Goal: Task Accomplishment & Management: Manage account settings

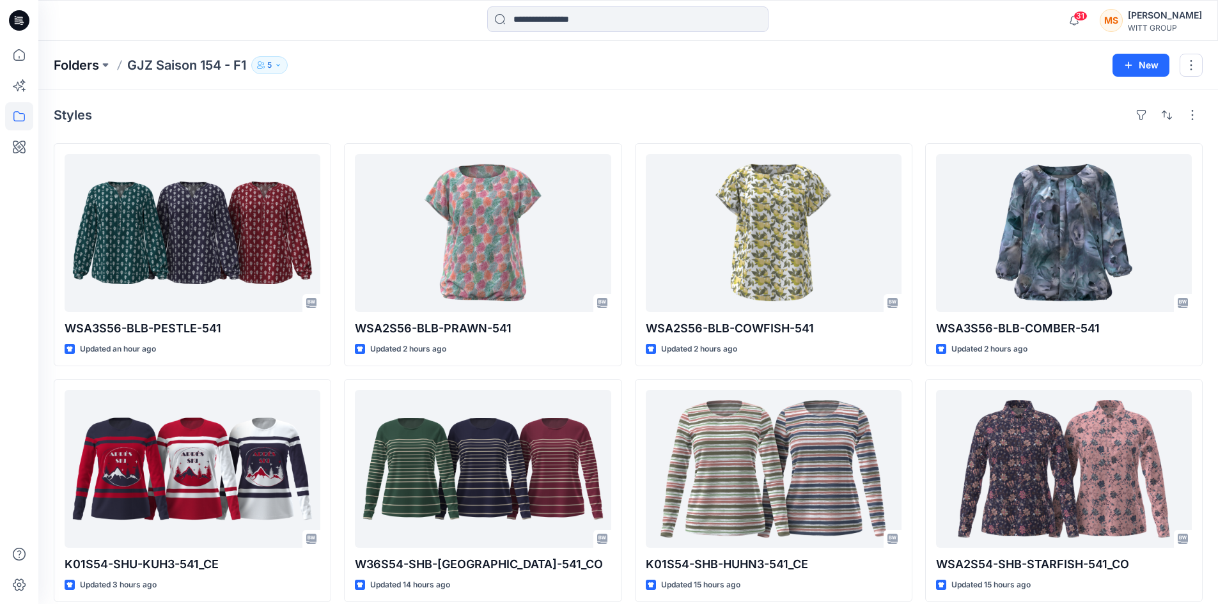
click at [88, 67] on p "Folders" at bounding box center [76, 65] width 45 height 18
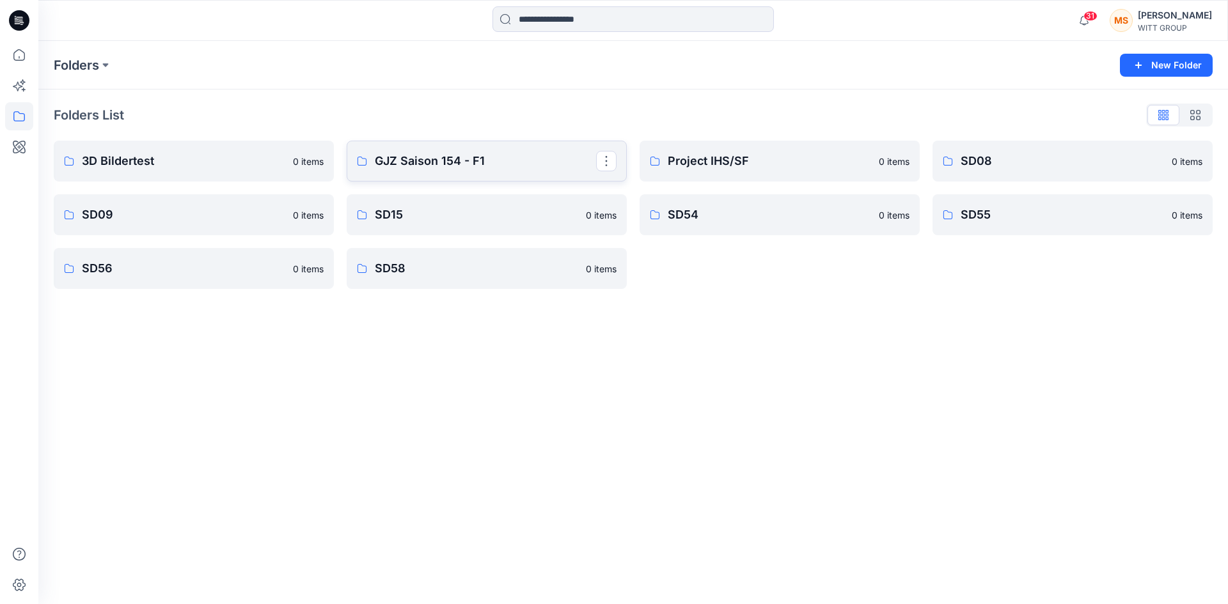
click at [483, 153] on p "GJZ Saison 154 - F1" at bounding box center [485, 161] width 221 height 18
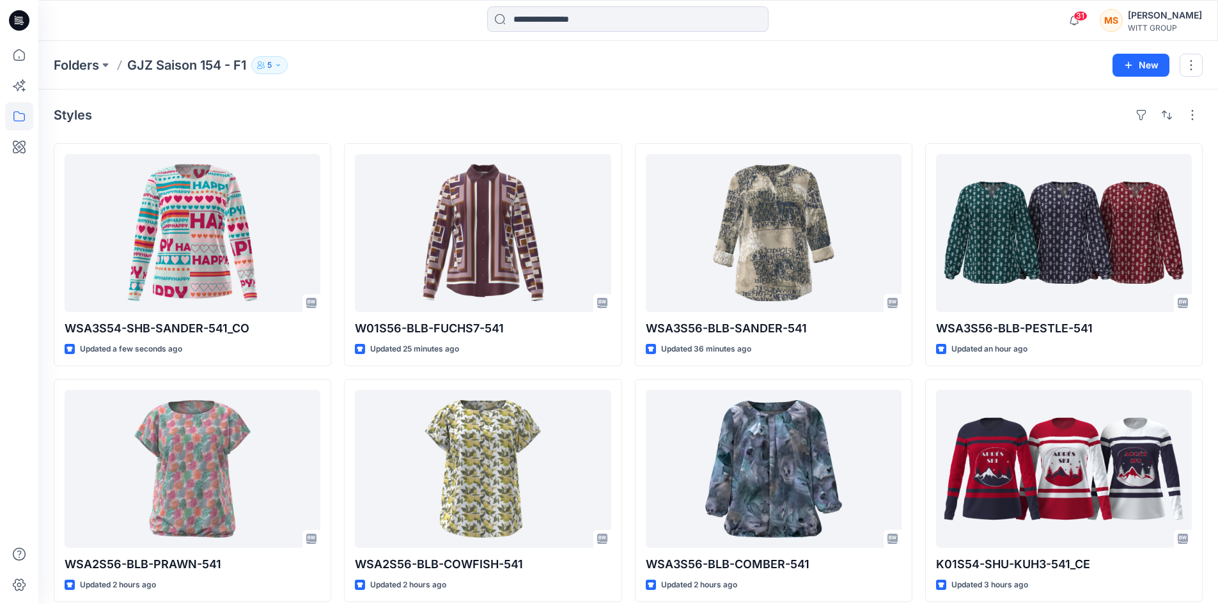
click at [281, 64] on icon "button" at bounding box center [278, 65] width 8 height 8
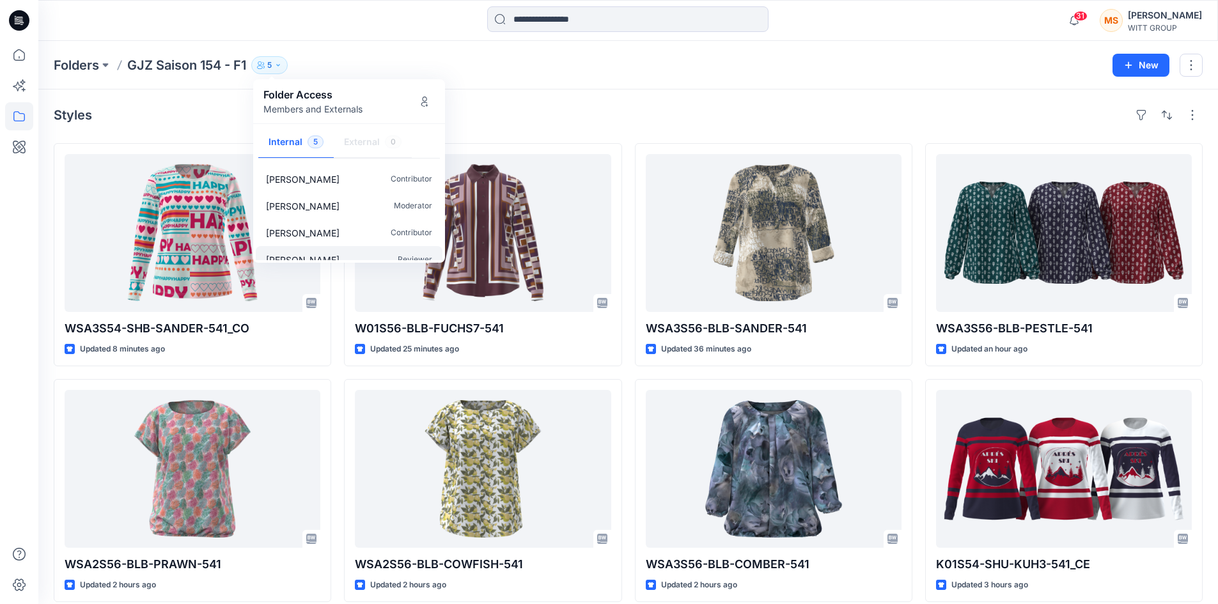
scroll to position [38, 0]
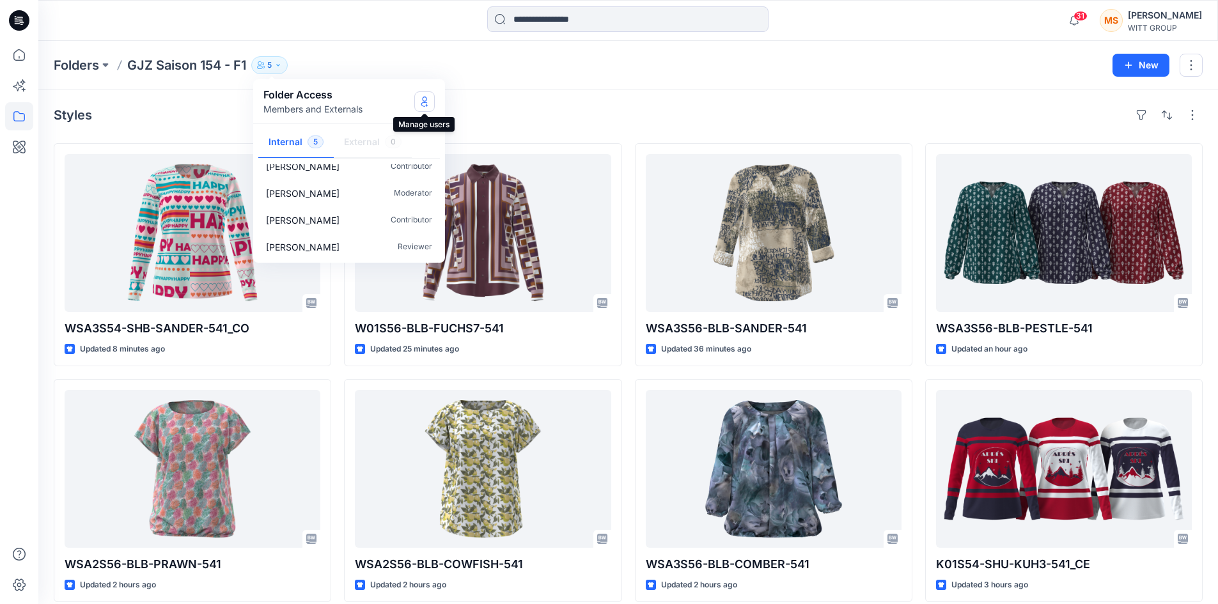
click at [430, 101] on button "Manage Users" at bounding box center [424, 101] width 20 height 20
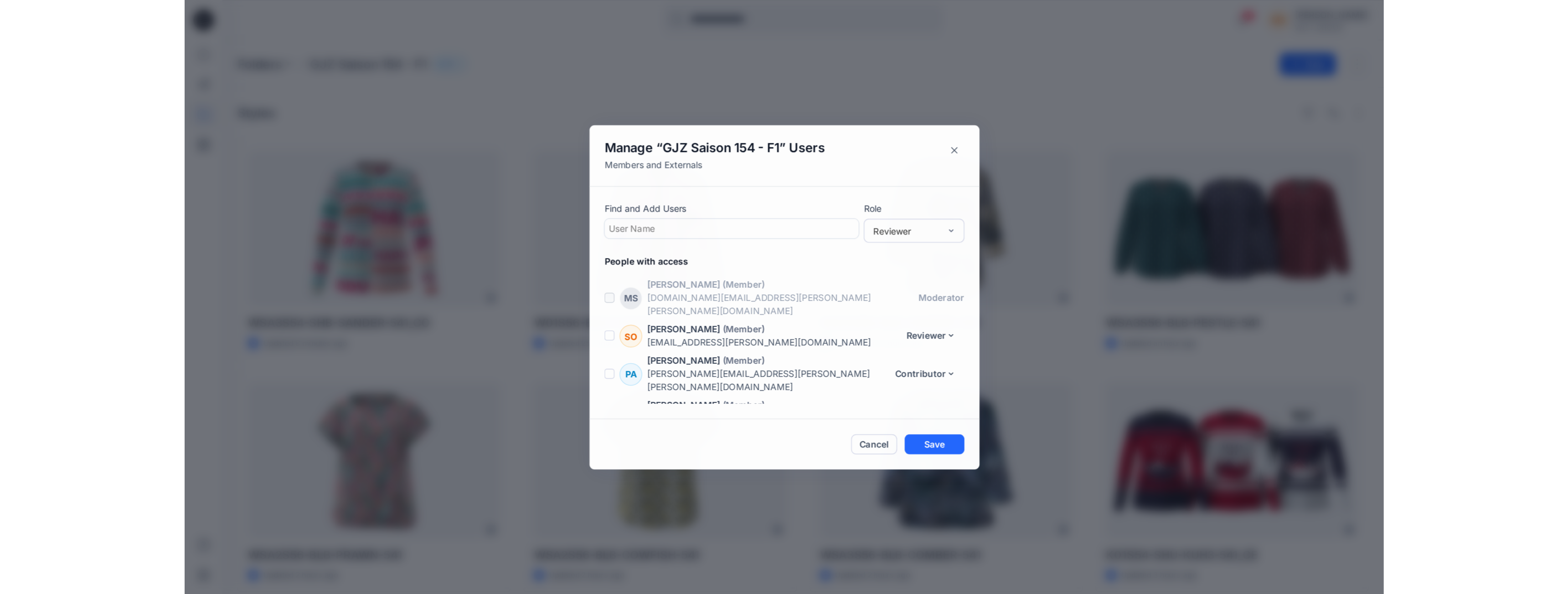
scroll to position [19, 0]
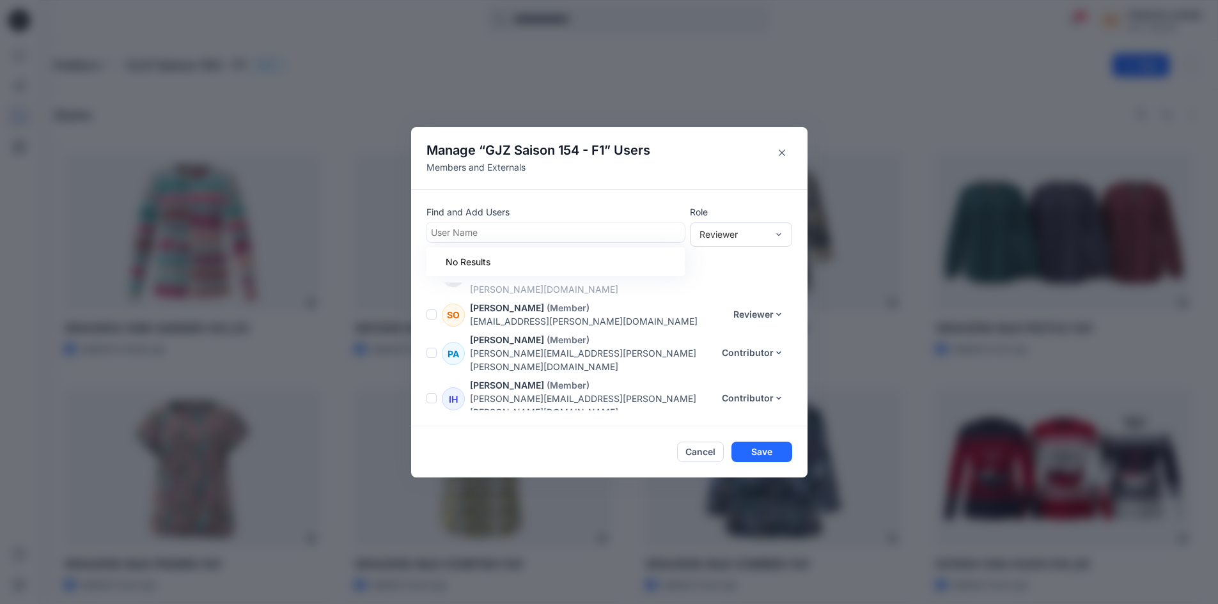
click at [552, 229] on div at bounding box center [555, 232] width 249 height 16
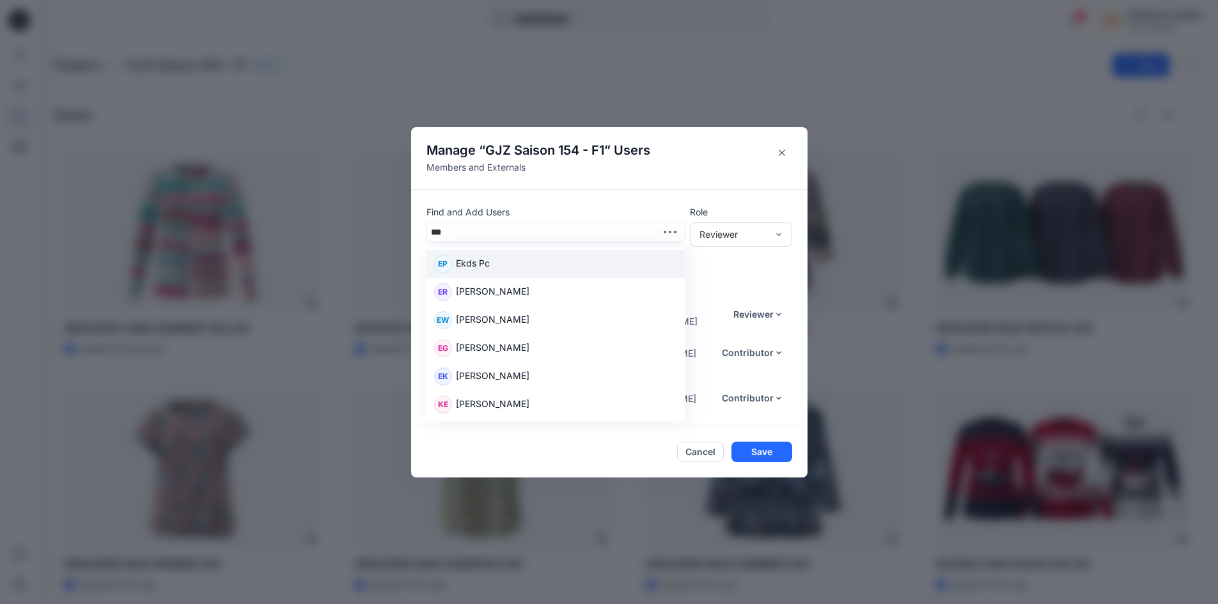
type input "****"
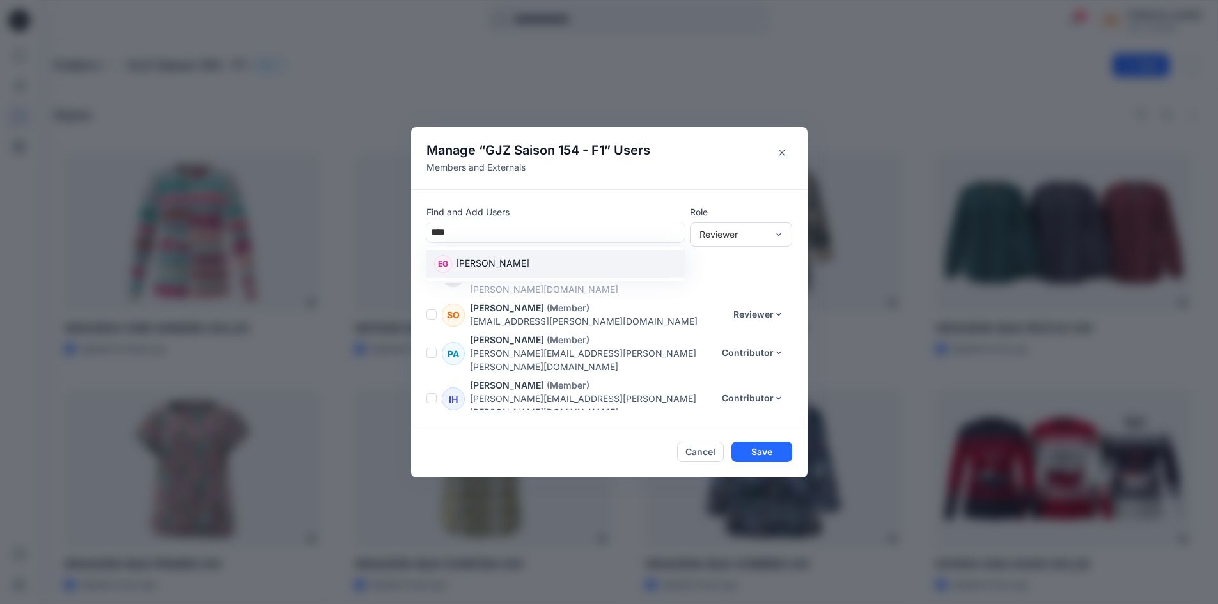
click at [547, 262] on div "EG Ella Gurin" at bounding box center [555, 264] width 243 height 18
click at [781, 458] on button "Save" at bounding box center [761, 452] width 61 height 20
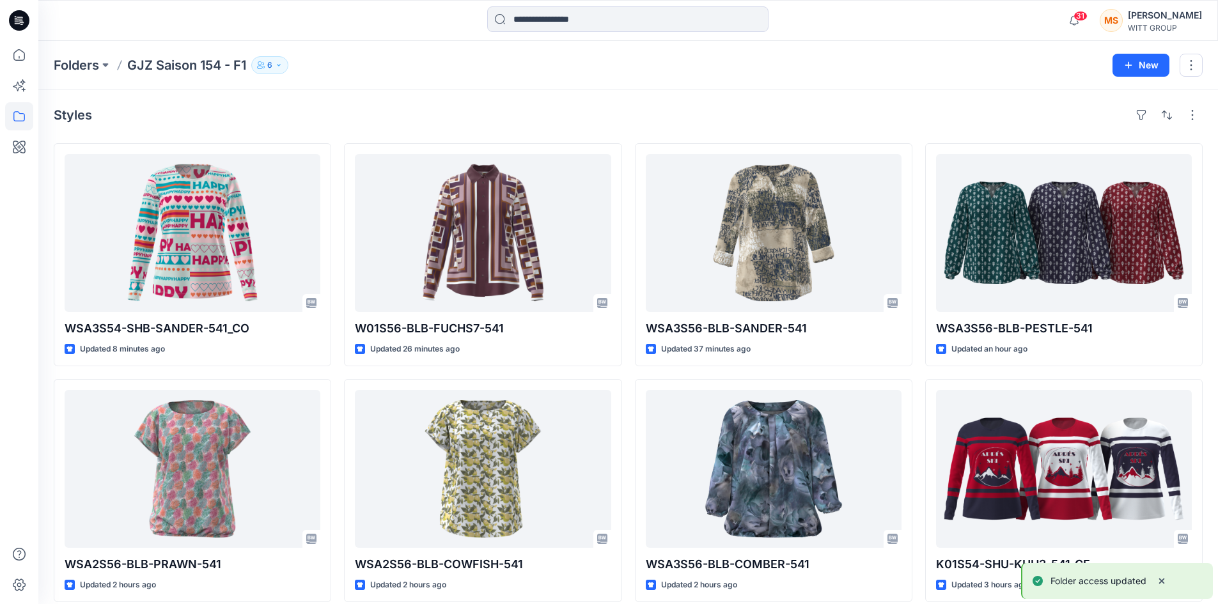
click at [349, 109] on div "Styles" at bounding box center [628, 115] width 1149 height 20
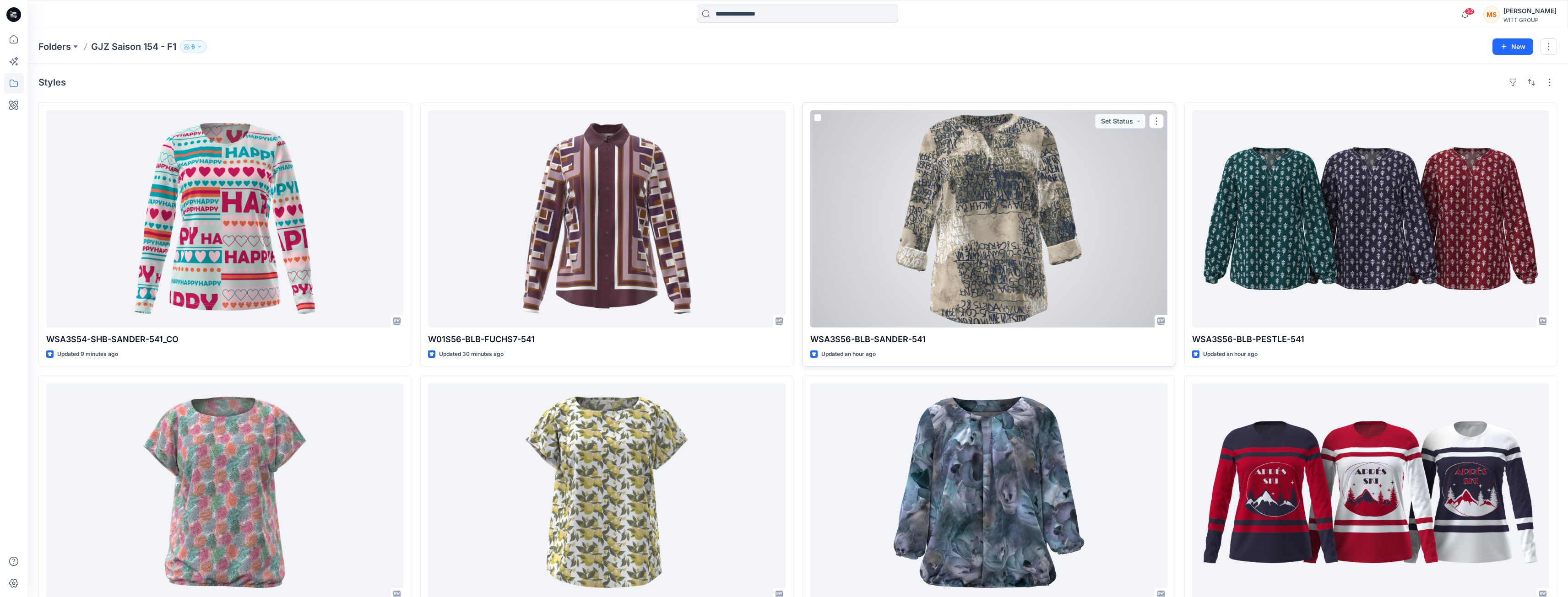
click at [871, 196] on div at bounding box center [989, 219] width 357 height 218
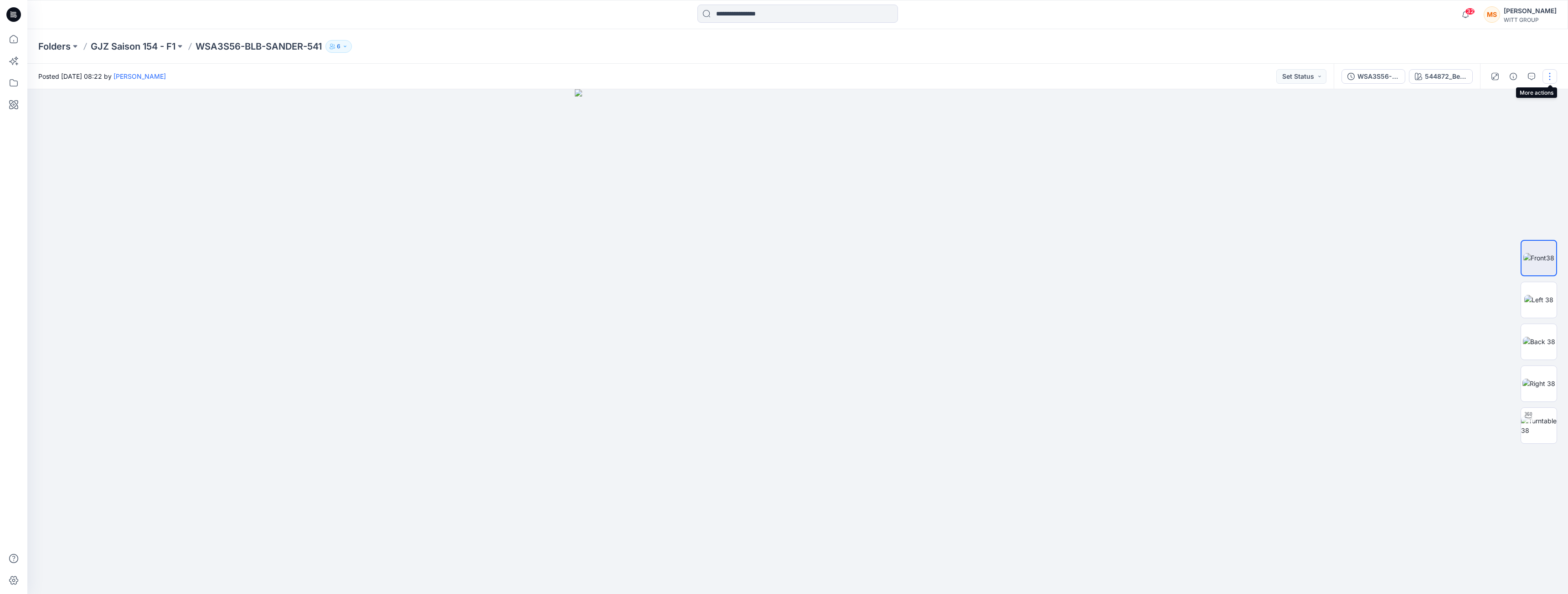
click at [867, 79] on button "button" at bounding box center [1549, 76] width 14 height 14
click at [867, 125] on p "Edit" at bounding box center [1491, 123] width 11 height 9
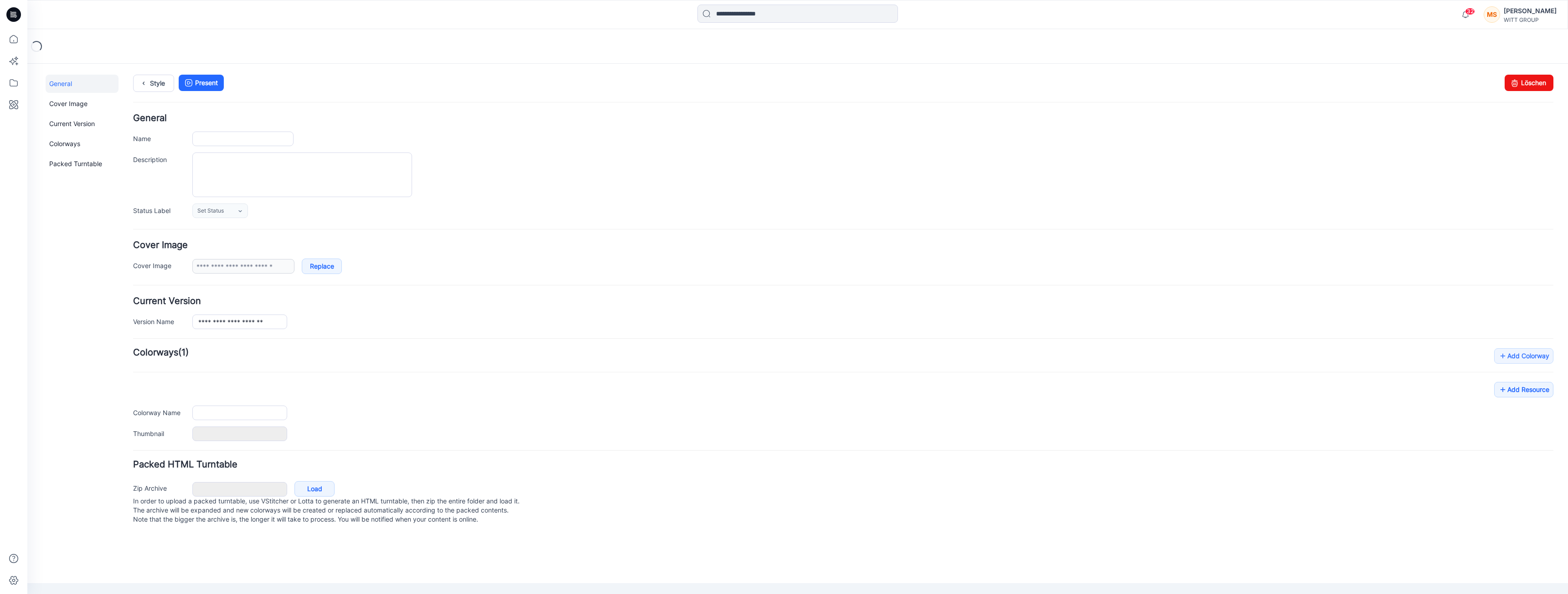
type input "**********"
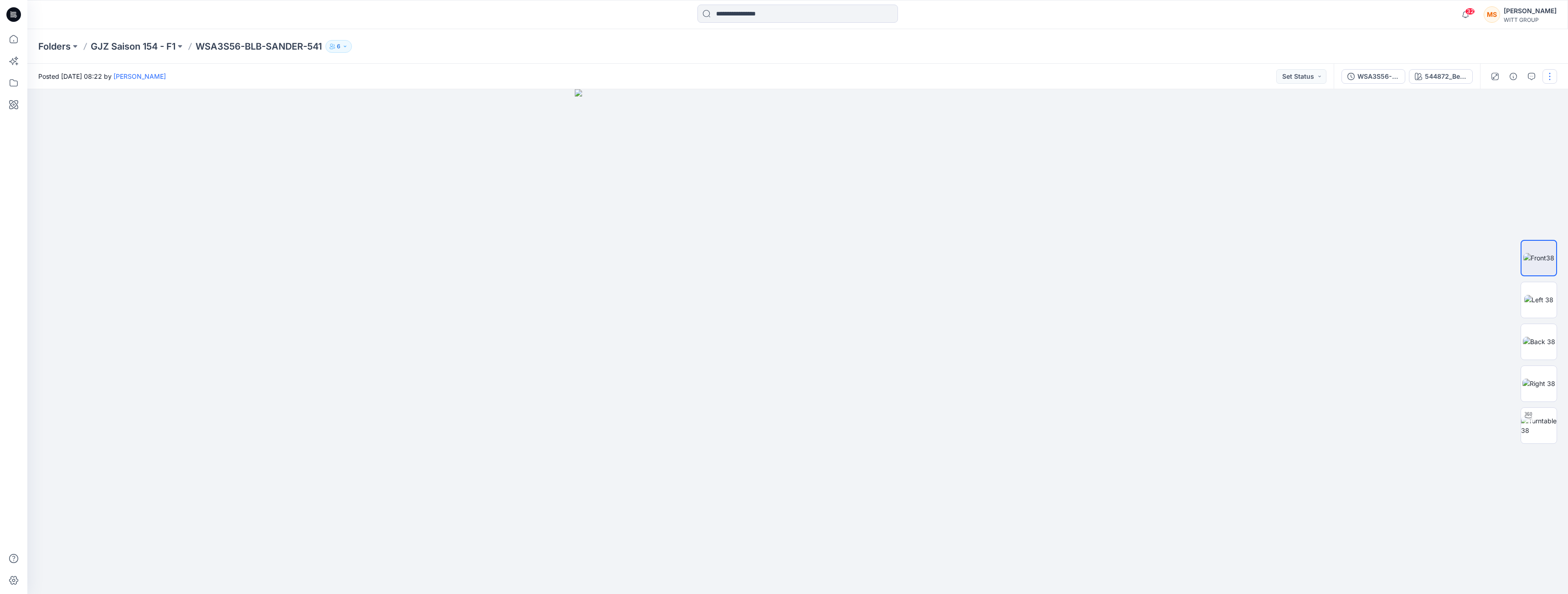
click at [1547, 78] on button "button" at bounding box center [1549, 76] width 14 height 14
click at [1500, 174] on p "Duplicate to..." at bounding box center [1506, 173] width 41 height 9
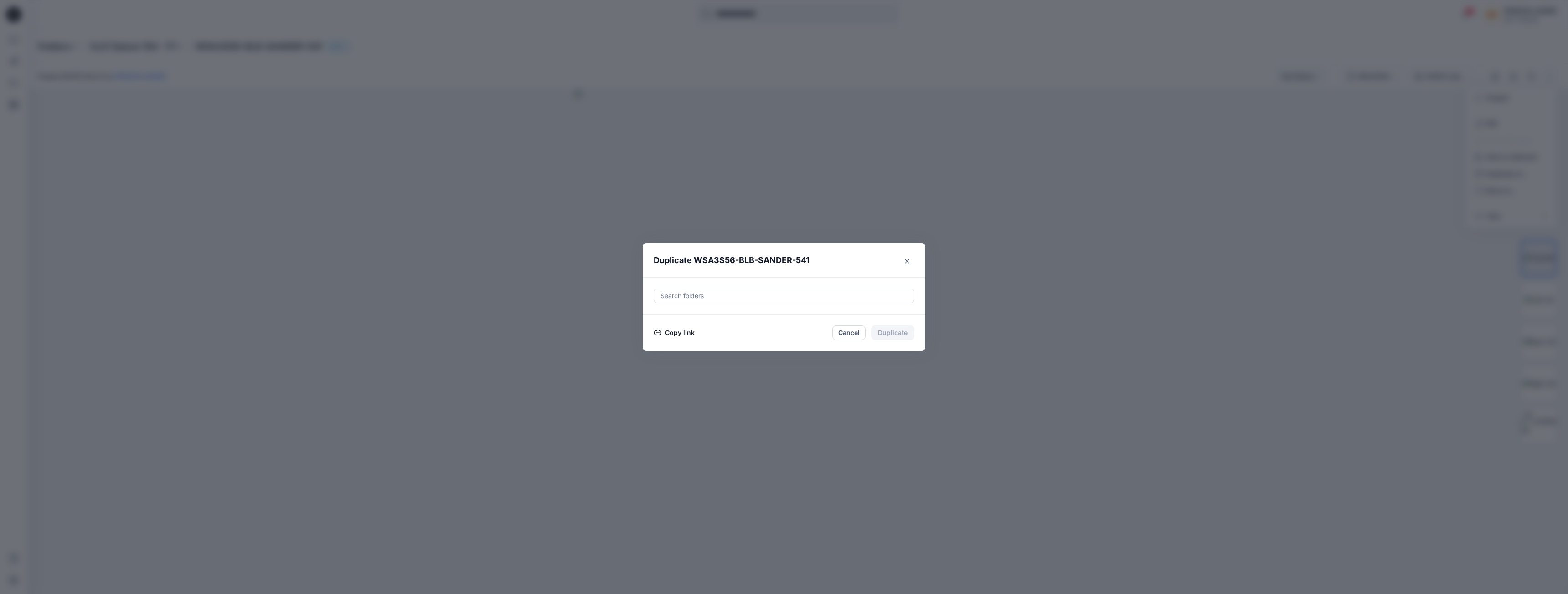
click at [674, 332] on button "Copy link" at bounding box center [674, 333] width 41 height 11
click at [906, 256] on icon "Close" at bounding box center [907, 258] width 4 height 4
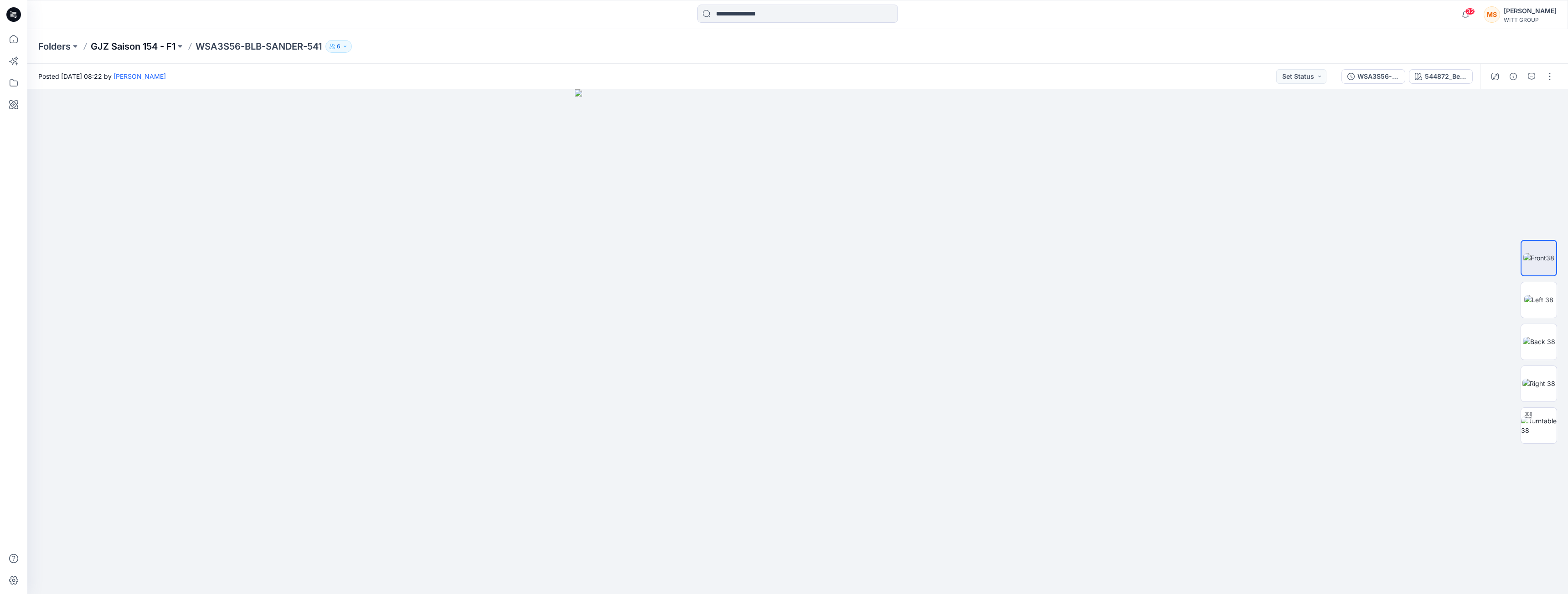
click at [145, 43] on p "GJZ Saison 154 - F1" at bounding box center [133, 46] width 85 height 13
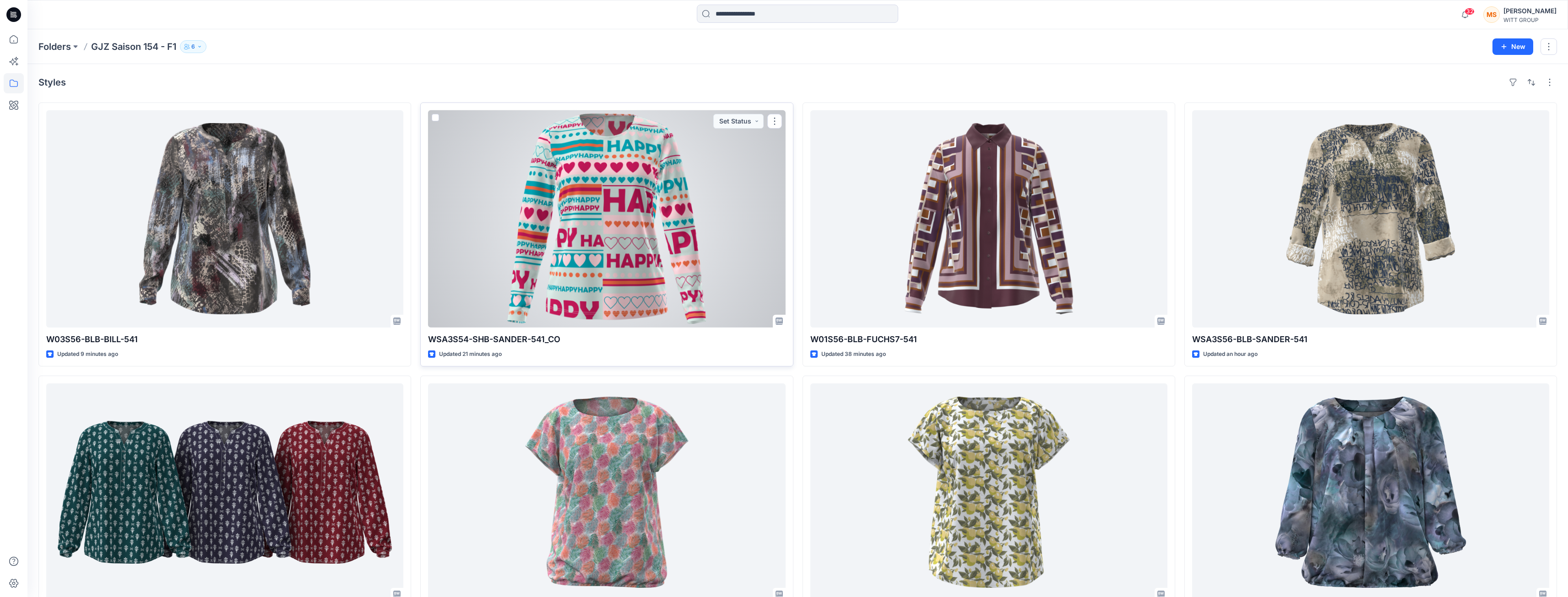
click at [713, 253] on div at bounding box center [606, 219] width 357 height 218
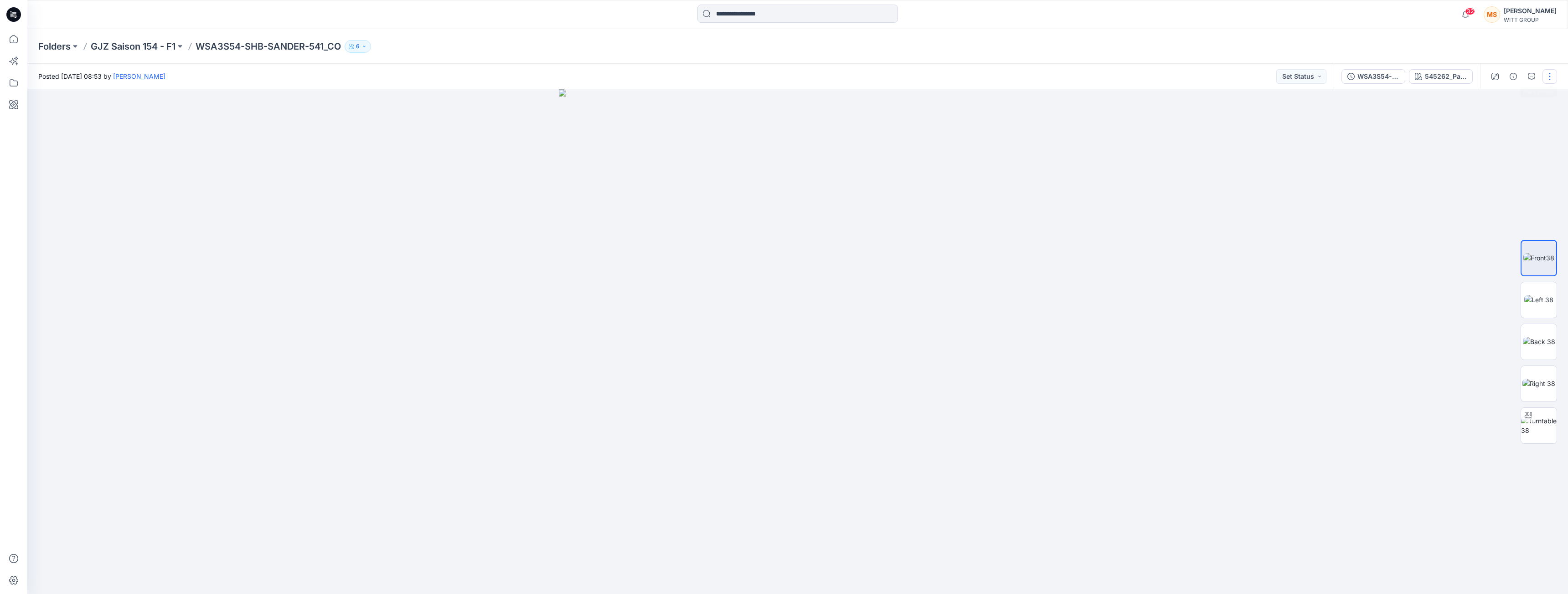
click at [1551, 76] on button "button" at bounding box center [1549, 76] width 14 height 14
click at [1501, 176] on p "Duplicate to..." at bounding box center [1506, 173] width 41 height 9
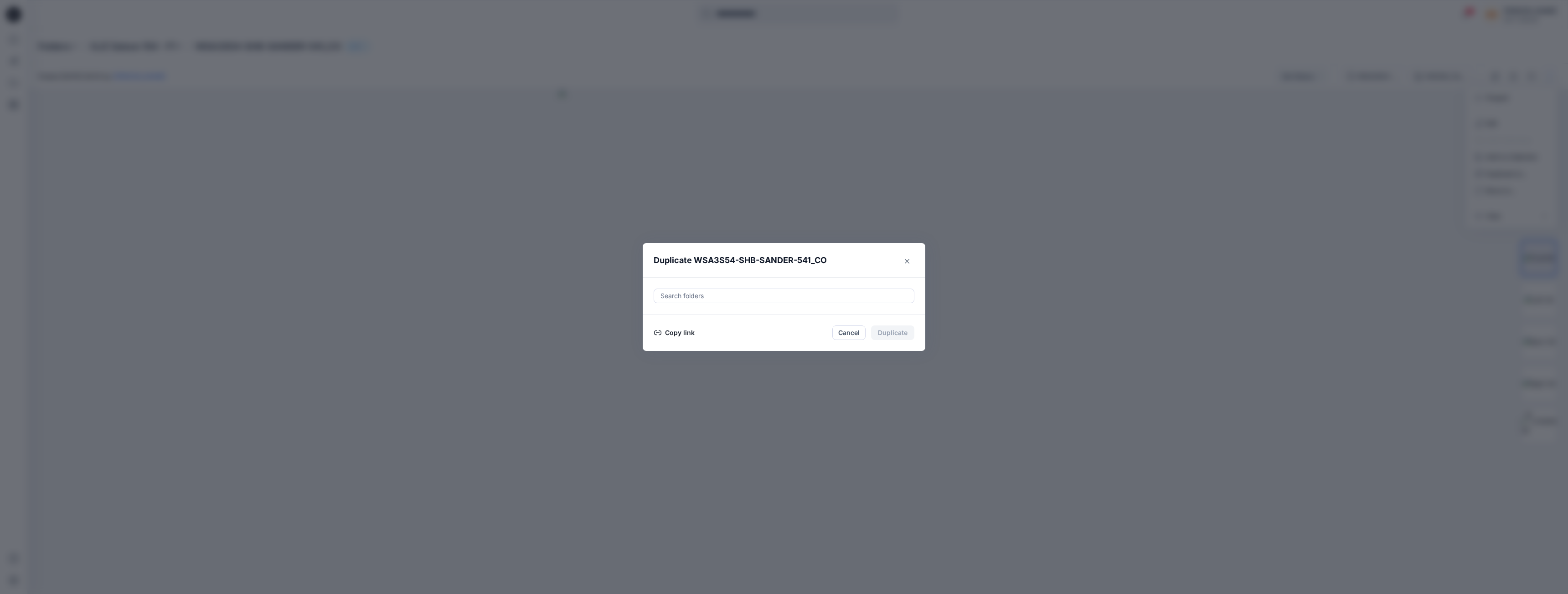
click at [671, 331] on button "Copy link" at bounding box center [674, 333] width 41 height 11
click at [908, 259] on icon "Close" at bounding box center [907, 257] width 4 height 4
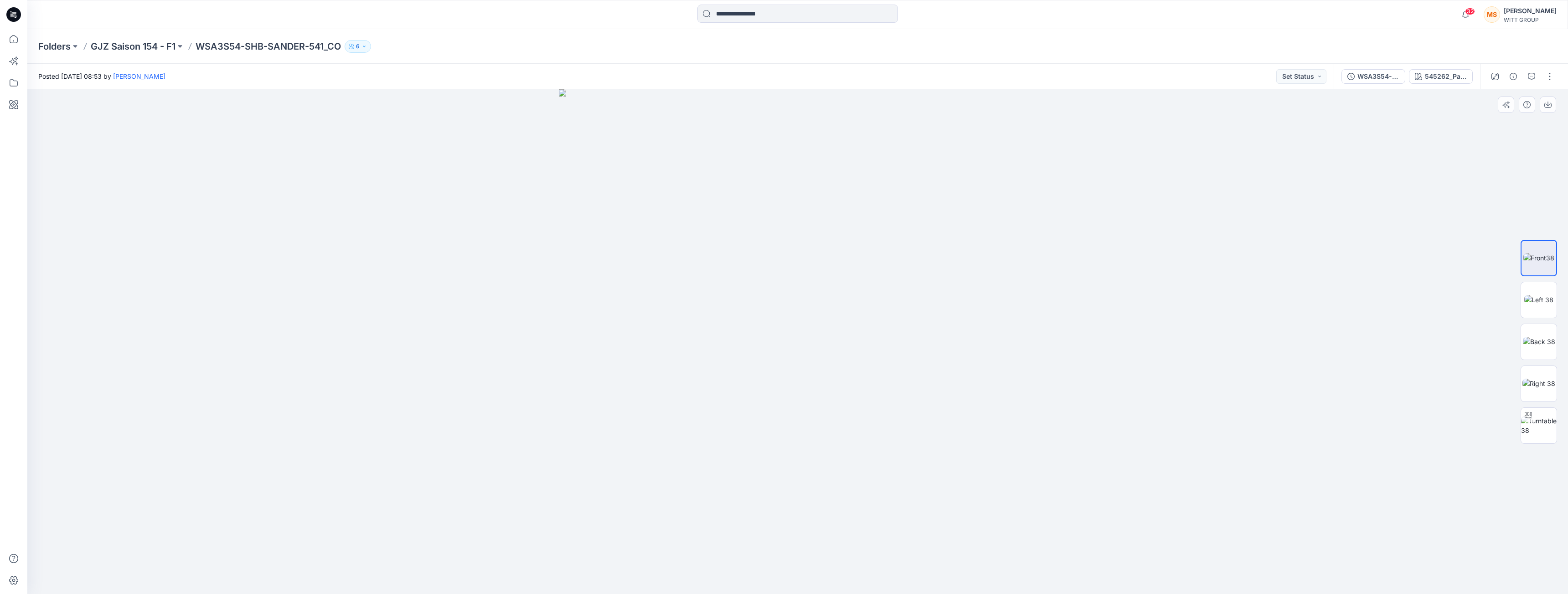
click at [1053, 264] on div at bounding box center [797, 341] width 1540 height 505
click at [127, 44] on p "GJZ Saison 154 - F1" at bounding box center [133, 46] width 85 height 13
